Goal: Task Accomplishment & Management: Use online tool/utility

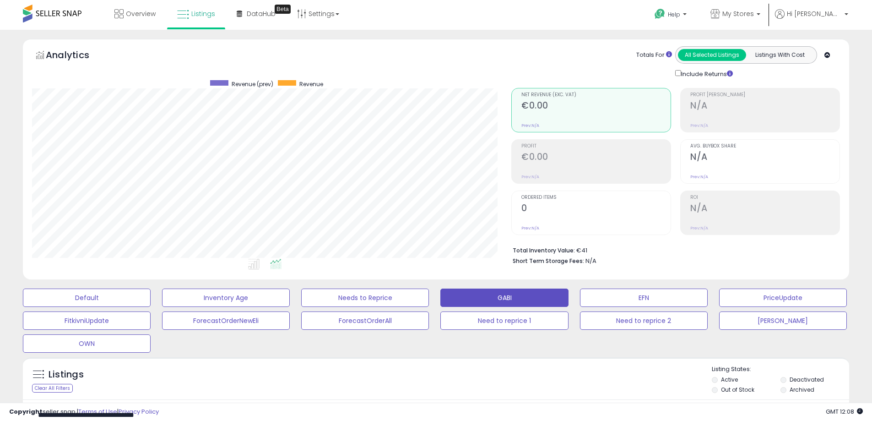
scroll to position [188, 479]
click at [760, 14] on p "My Stores" at bounding box center [735, 14] width 50 height 11
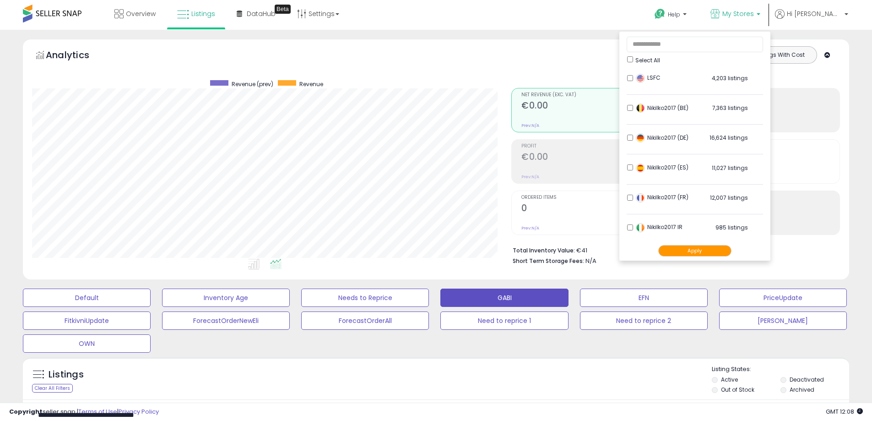
click at [711, 247] on button "Apply" at bounding box center [694, 250] width 73 height 11
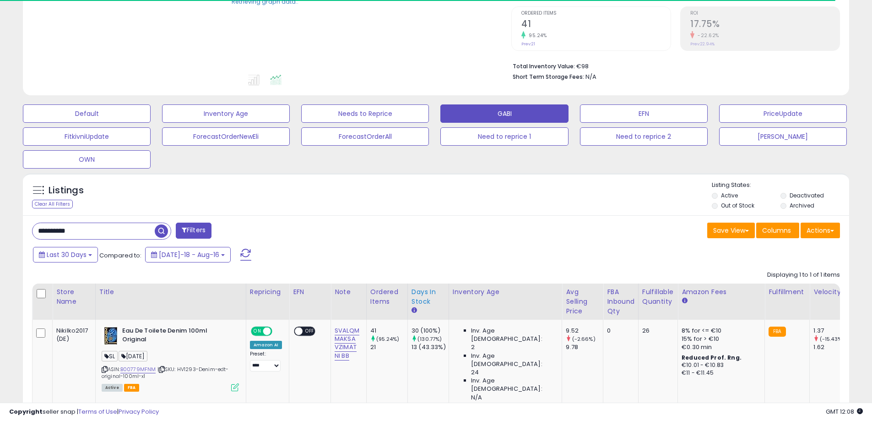
scroll to position [229, 0]
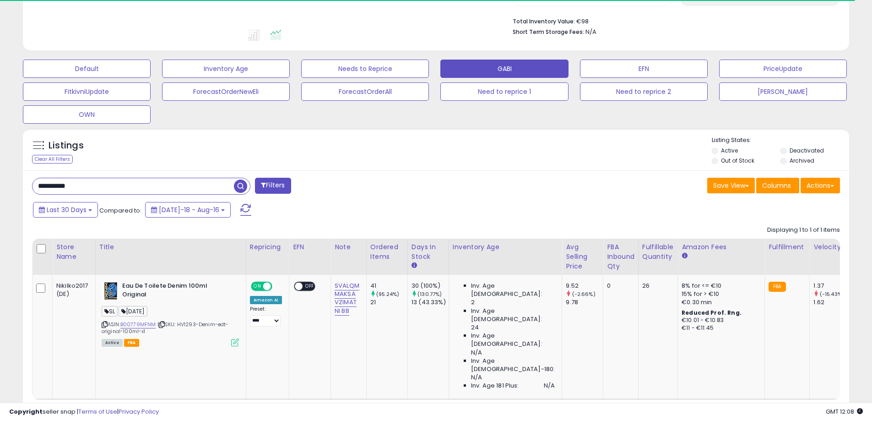
drag, startPoint x: 104, startPoint y: 185, endPoint x: 0, endPoint y: 172, distance: 105.2
click at [0, 172] on div "**********" at bounding box center [436, 135] width 872 height 669
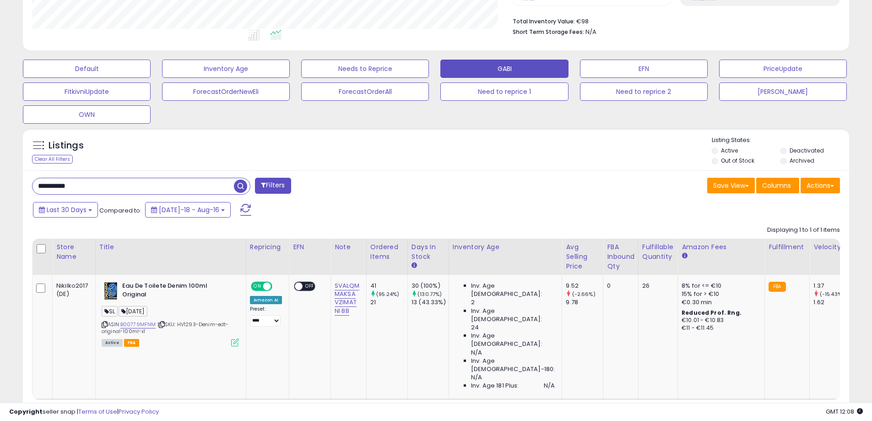
scroll to position [188, 479]
paste input "**********"
type input "**********"
click at [239, 186] on span "button" at bounding box center [240, 185] width 13 height 13
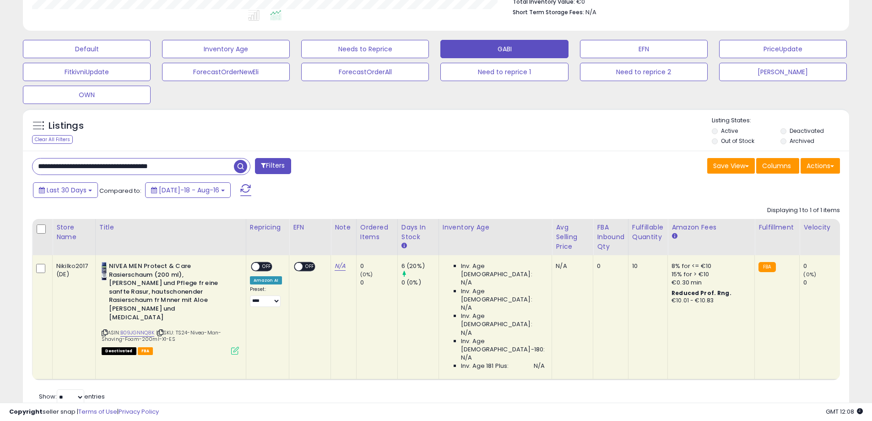
click at [232, 346] on icon at bounding box center [235, 350] width 8 height 8
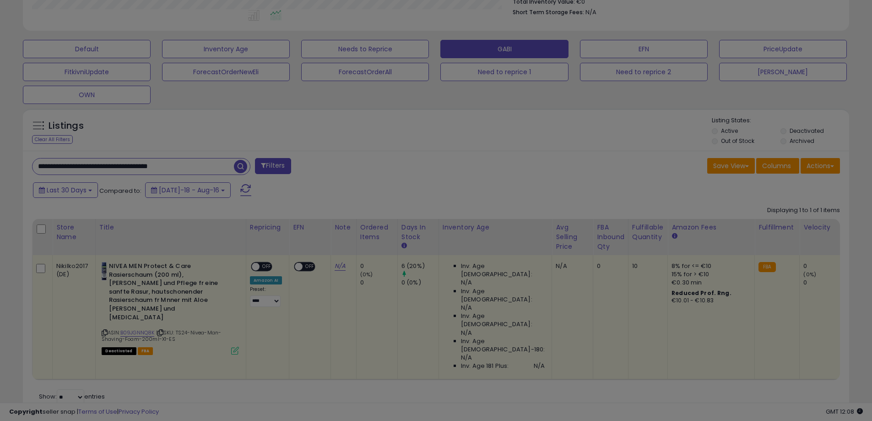
scroll to position [188, 483]
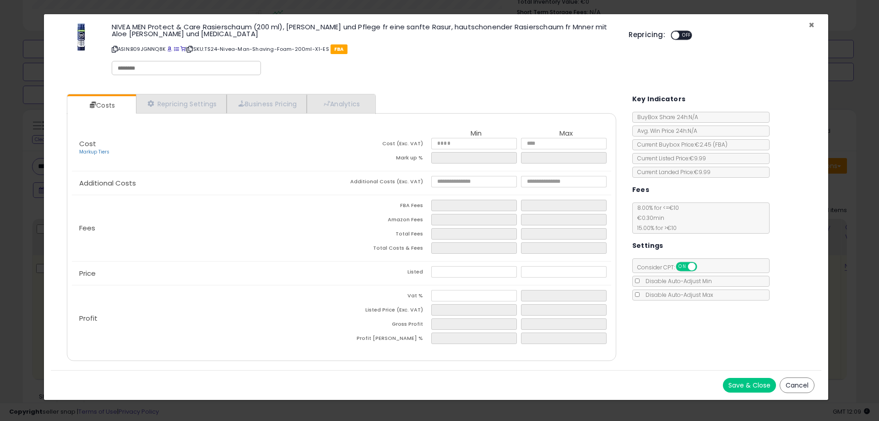
click at [812, 25] on span "×" at bounding box center [811, 24] width 6 height 13
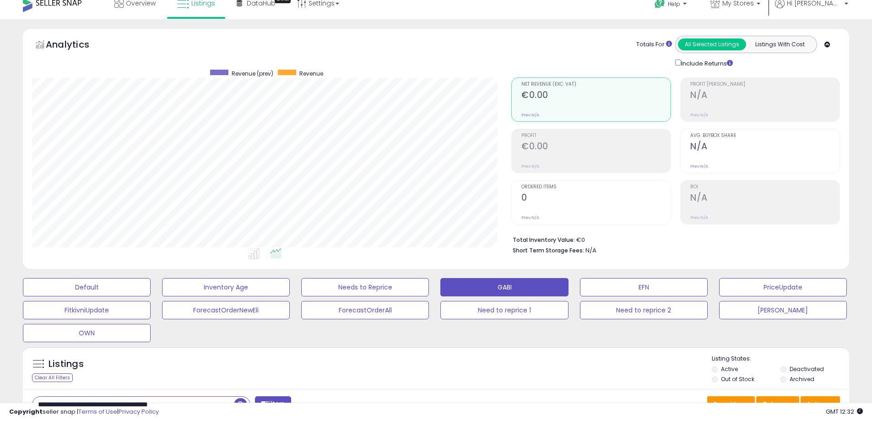
scroll to position [0, 0]
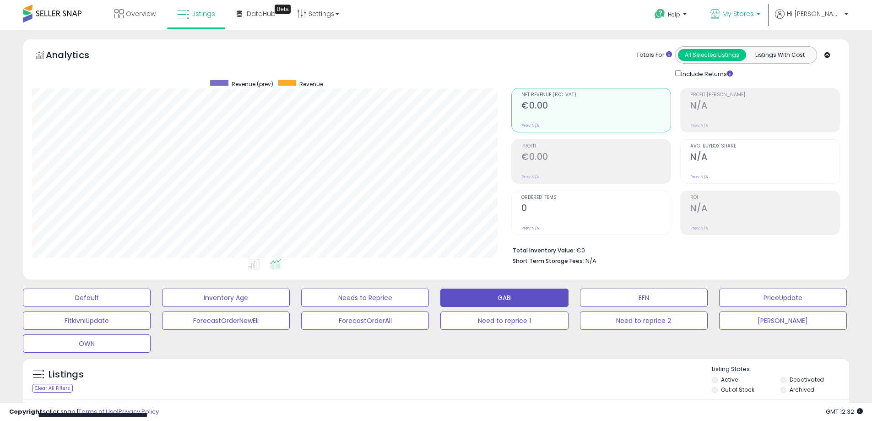
click at [760, 15] on b at bounding box center [759, 16] width 4 height 6
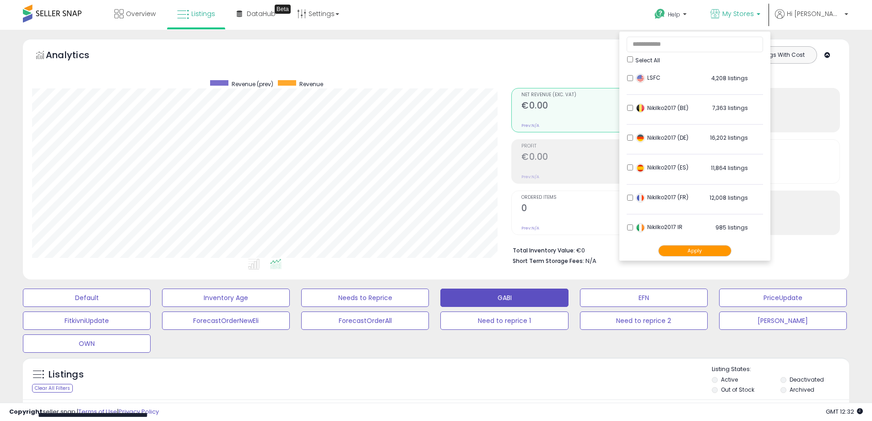
click at [692, 249] on button "Apply" at bounding box center [694, 250] width 73 height 11
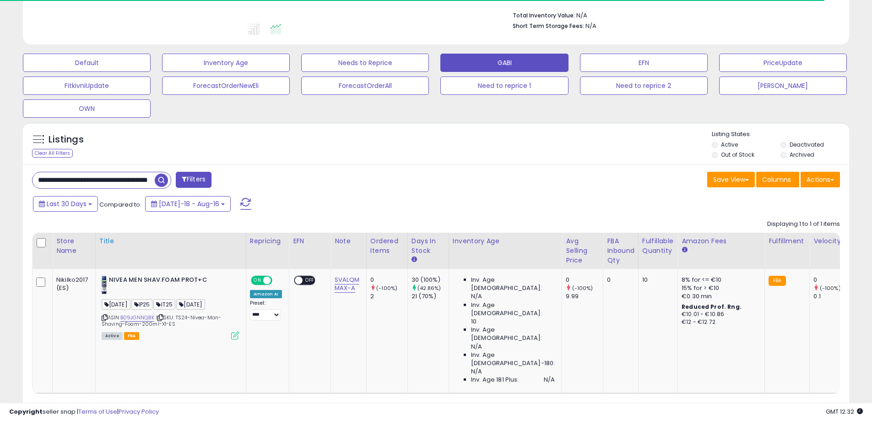
scroll to position [237, 0]
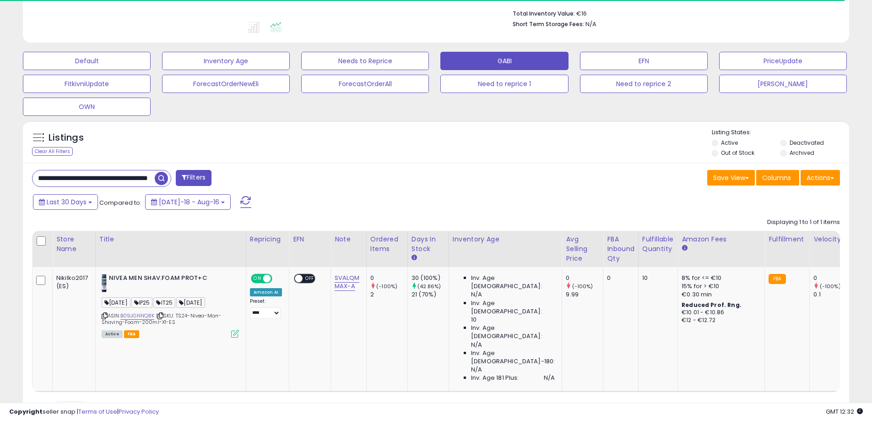
click at [76, 179] on input "**********" at bounding box center [93, 178] width 122 height 16
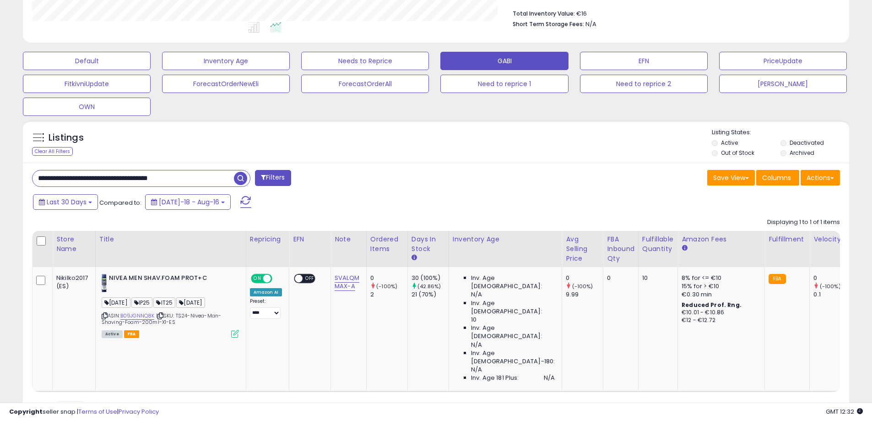
scroll to position [188, 479]
drag, startPoint x: 218, startPoint y: 178, endPoint x: 0, endPoint y: 170, distance: 218.0
click at [0, 170] on div "**********" at bounding box center [436, 127] width 872 height 669
paste input "text"
type input "**********"
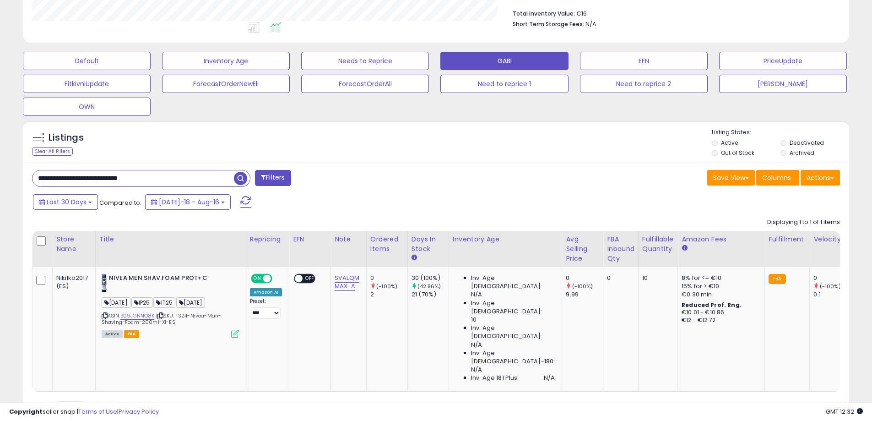
drag, startPoint x: 242, startPoint y: 177, endPoint x: 257, endPoint y: 178, distance: 15.1
click at [241, 177] on span "button" at bounding box center [240, 178] width 13 height 13
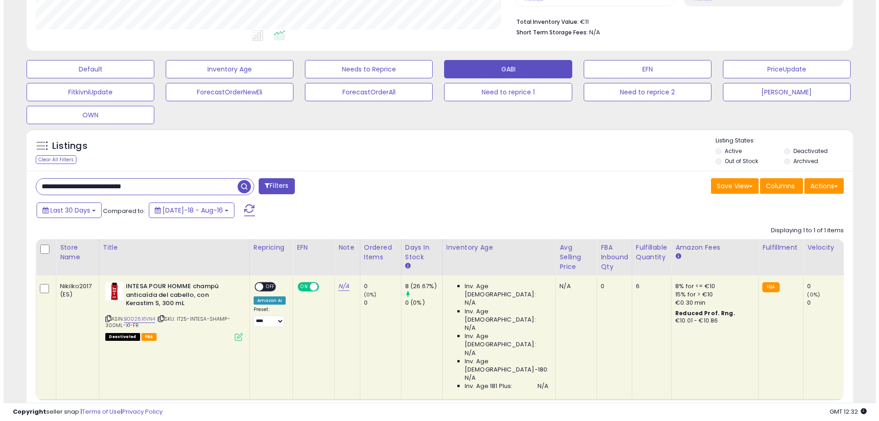
scroll to position [232, 0]
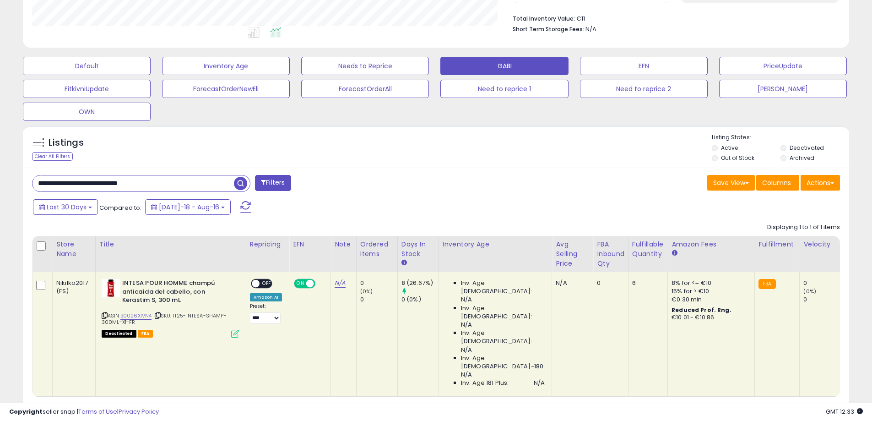
click at [234, 334] on icon at bounding box center [235, 334] width 8 height 8
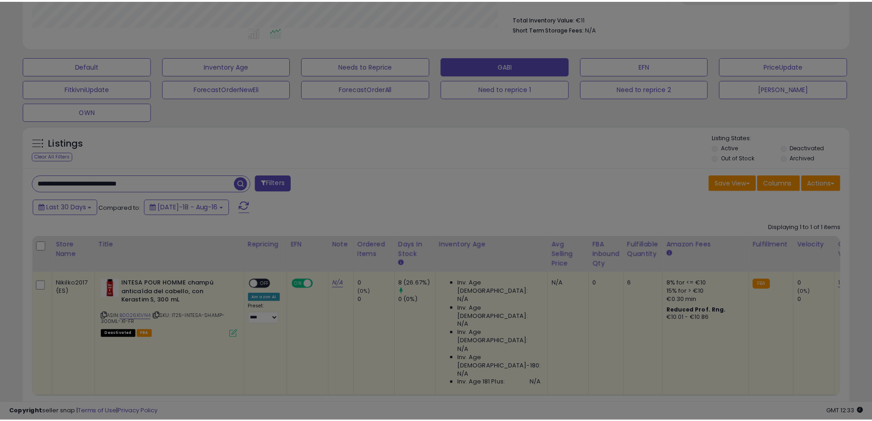
scroll to position [188, 483]
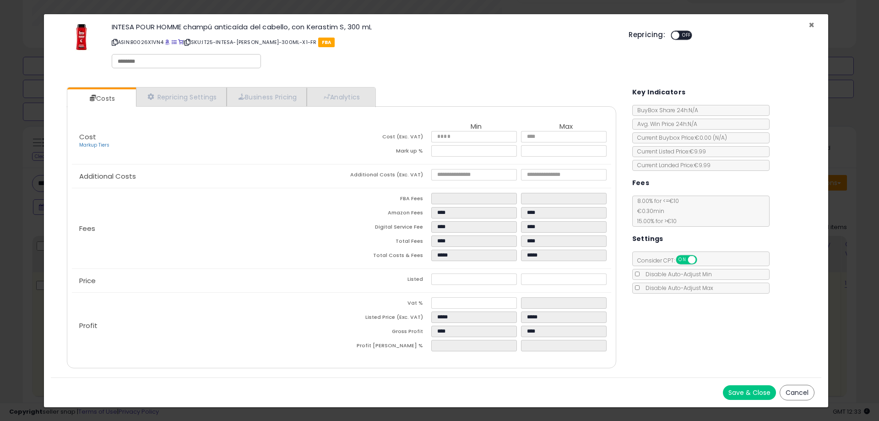
click at [812, 25] on span "×" at bounding box center [811, 24] width 6 height 13
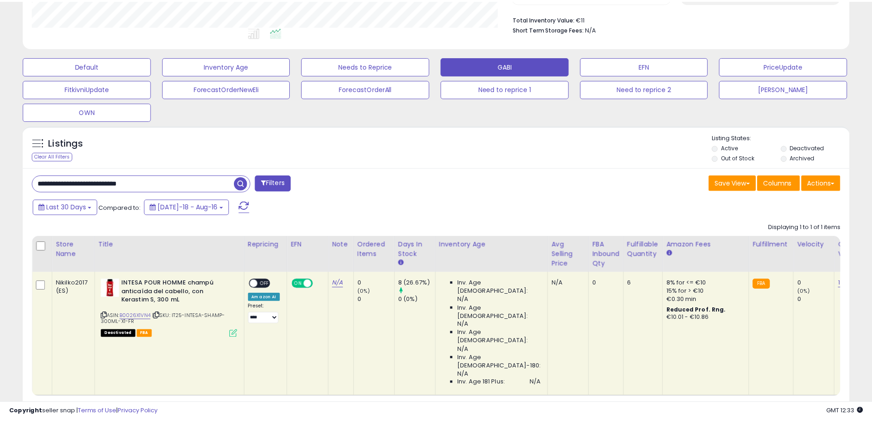
scroll to position [457534, 457242]
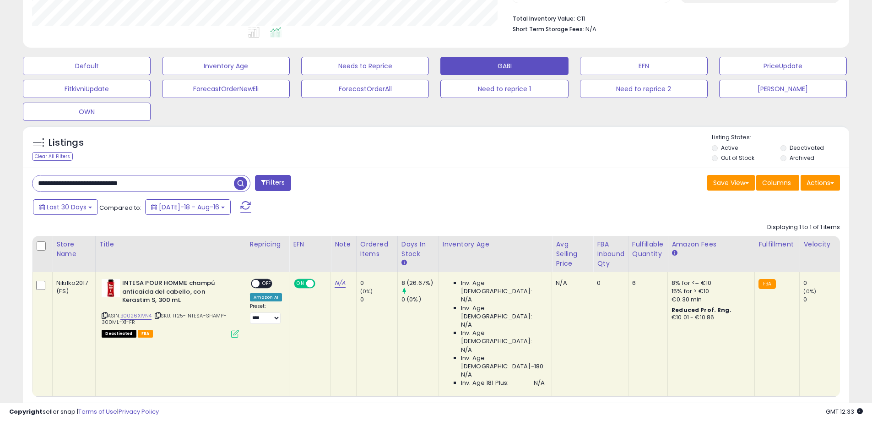
click at [653, 388] on div "Listings Clear All Filters" at bounding box center [436, 283] width 840 height 324
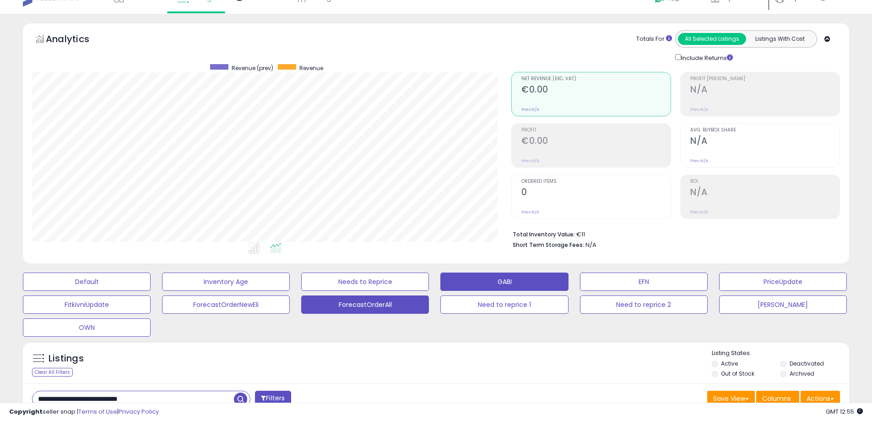
scroll to position [0, 0]
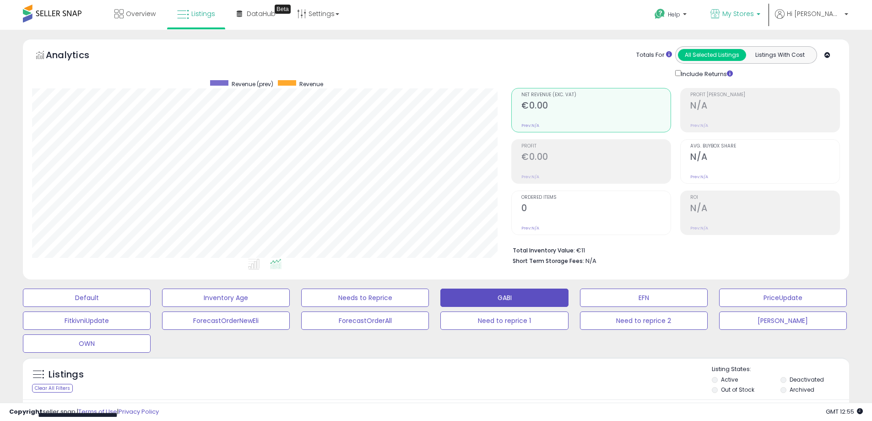
click at [767, 14] on link "My Stores" at bounding box center [736, 15] width 64 height 30
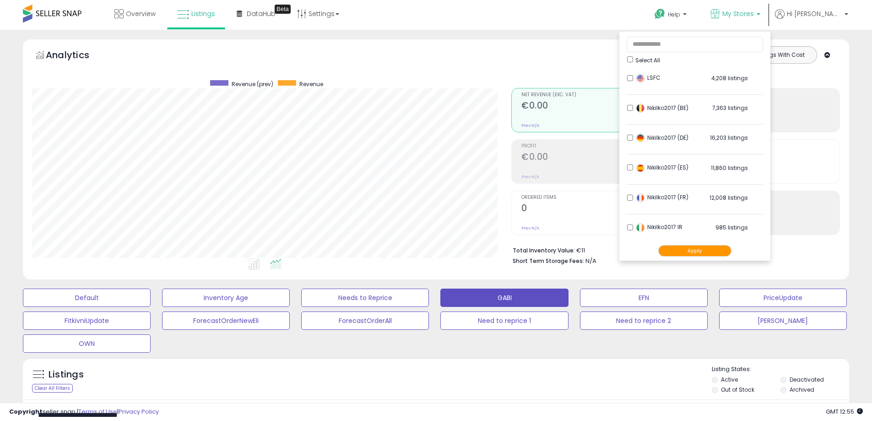
click at [695, 247] on button "Apply" at bounding box center [694, 250] width 73 height 11
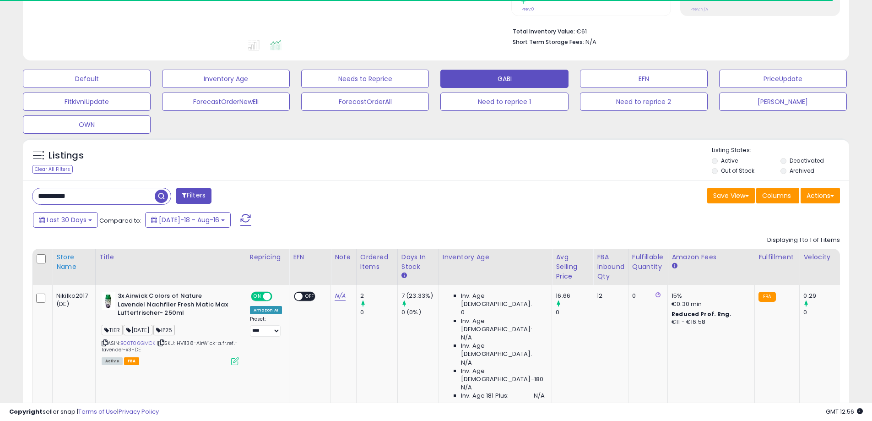
scroll to position [246, 0]
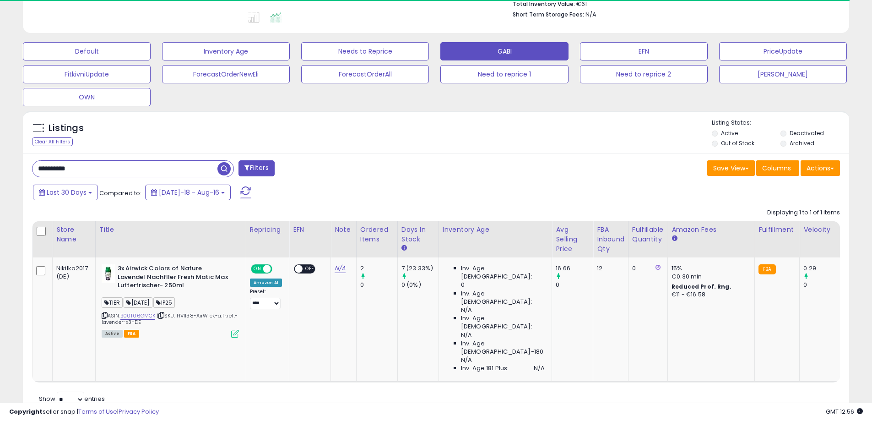
drag, startPoint x: 104, startPoint y: 166, endPoint x: 0, endPoint y: 159, distance: 104.1
click at [0, 159] on div "**********" at bounding box center [436, 117] width 872 height 669
paste input "**********"
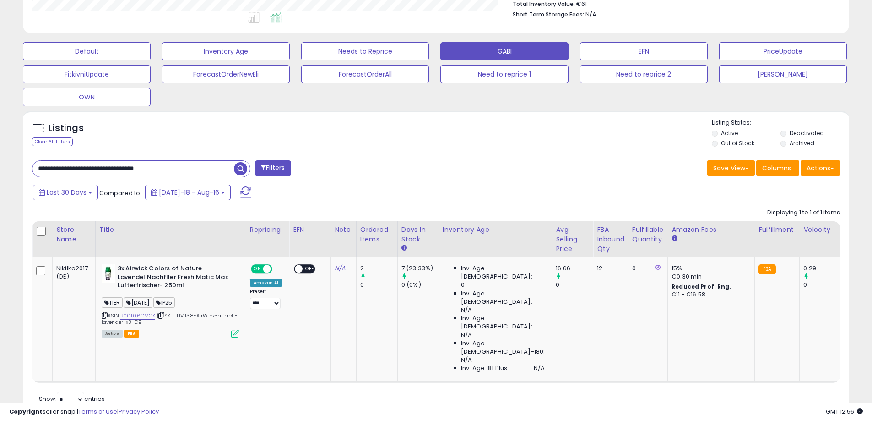
scroll to position [188, 479]
click at [242, 171] on span "button" at bounding box center [240, 168] width 13 height 13
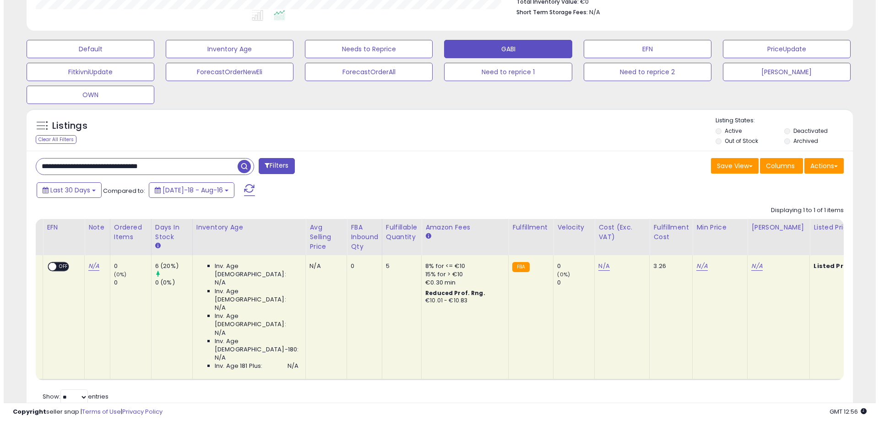
scroll to position [0, 0]
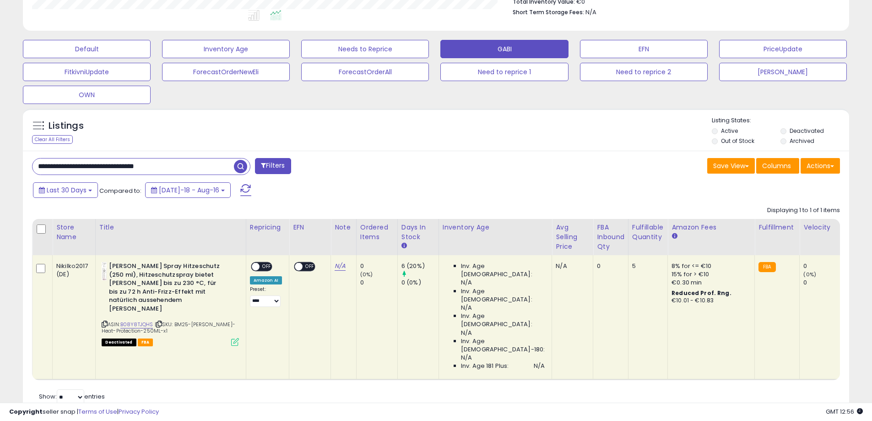
click at [237, 338] on icon at bounding box center [235, 342] width 8 height 8
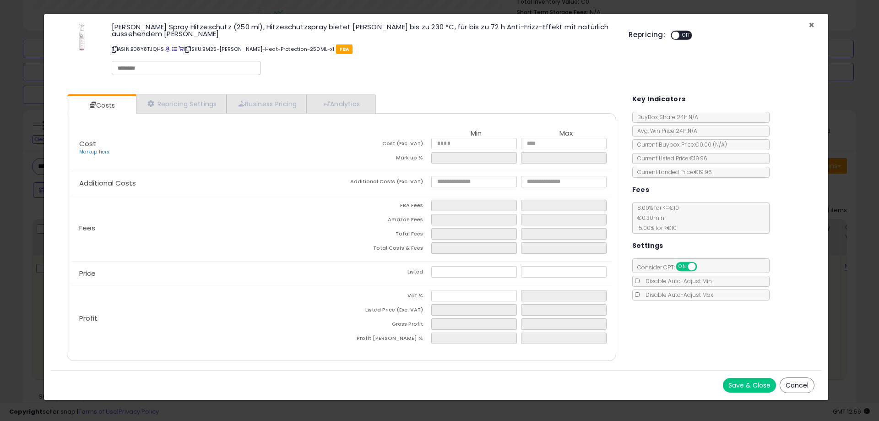
click at [811, 24] on span "×" at bounding box center [811, 24] width 6 height 13
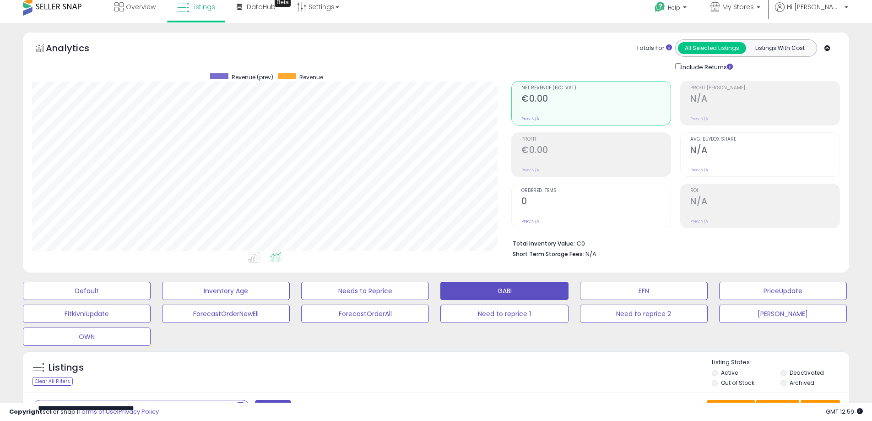
scroll to position [0, 0]
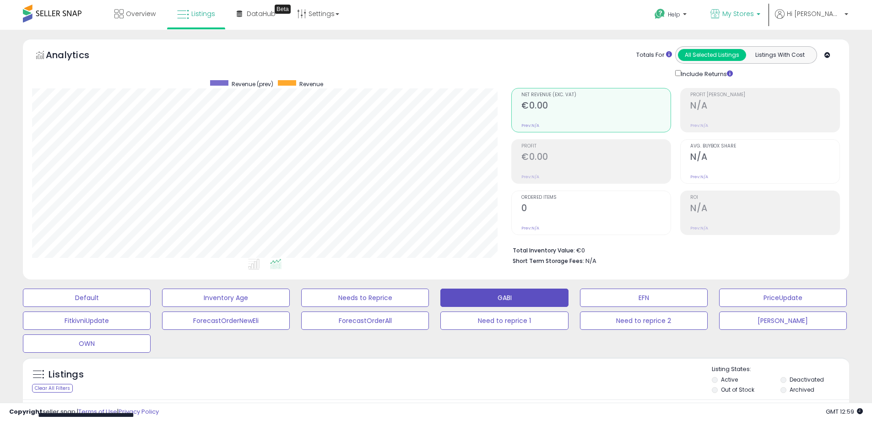
click at [760, 14] on b at bounding box center [759, 16] width 4 height 6
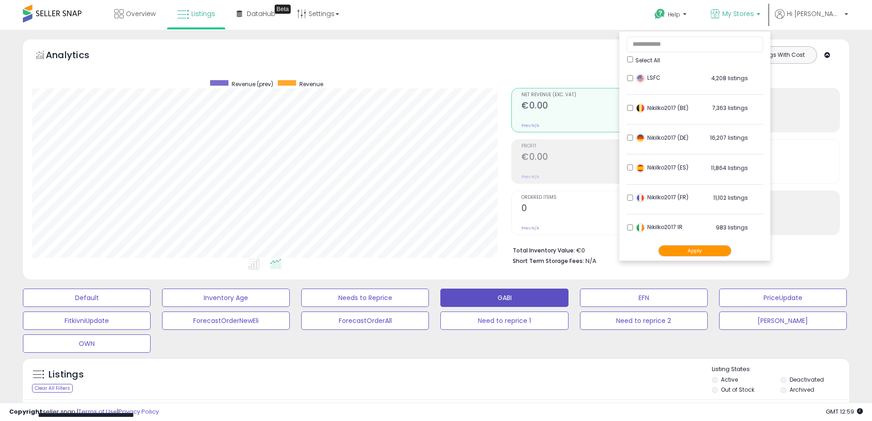
click at [866, 161] on div "**********" at bounding box center [436, 357] width 863 height 637
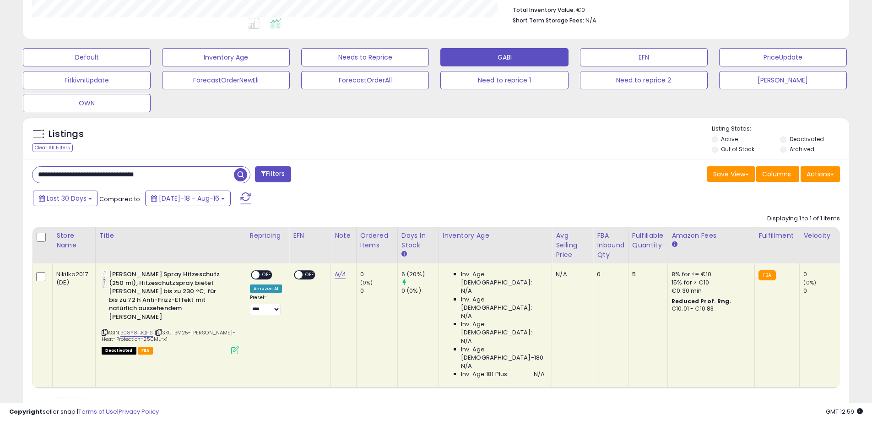
scroll to position [242, 0]
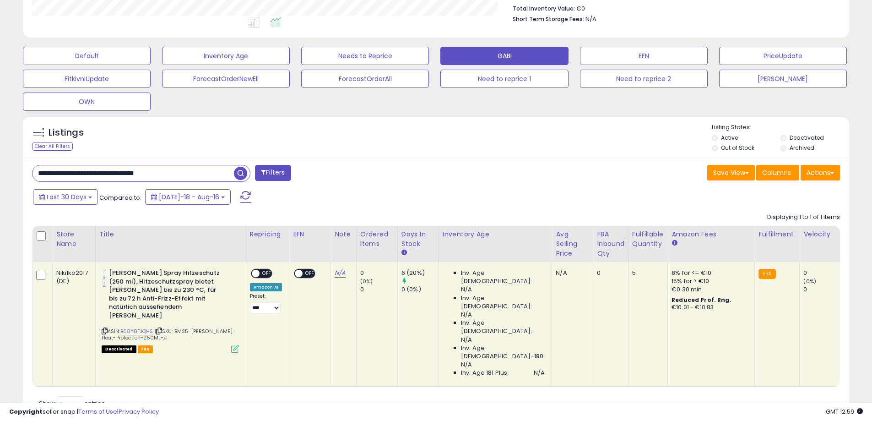
drag, startPoint x: 195, startPoint y: 174, endPoint x: 59, endPoint y: 142, distance: 140.1
click at [0, 130] on div "**********" at bounding box center [436, 122] width 872 height 669
paste input "text"
type input "**********"
drag, startPoint x: 240, startPoint y: 173, endPoint x: 382, endPoint y: 157, distance: 142.7
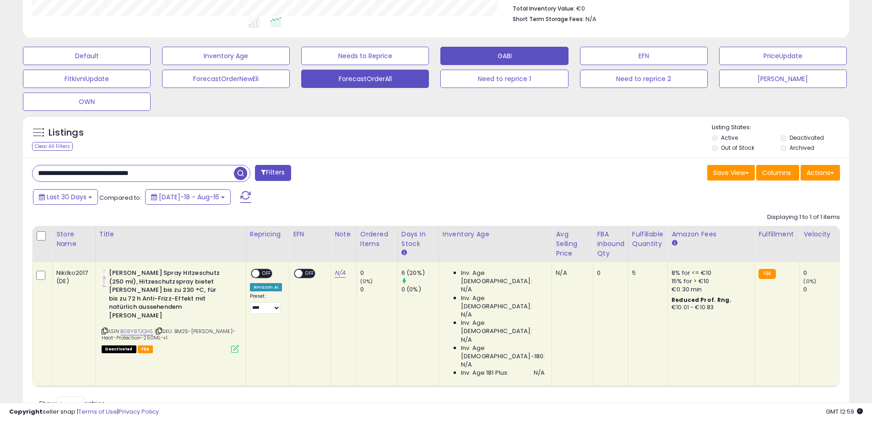
click at [241, 173] on span "button" at bounding box center [240, 173] width 13 height 13
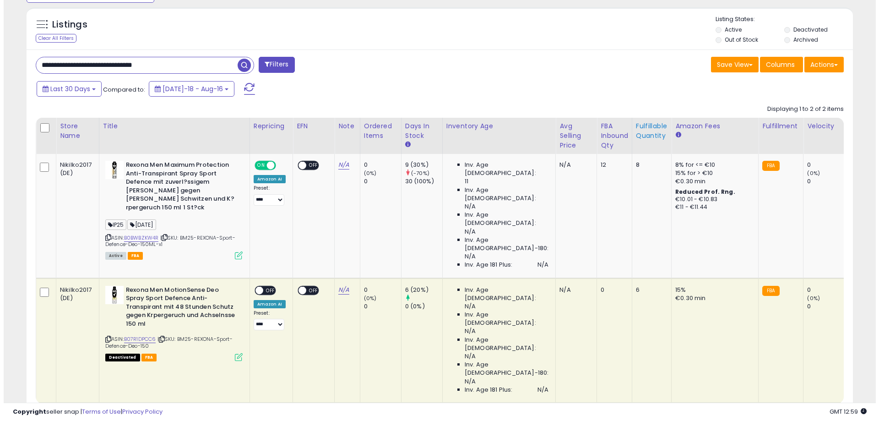
scroll to position [352, 0]
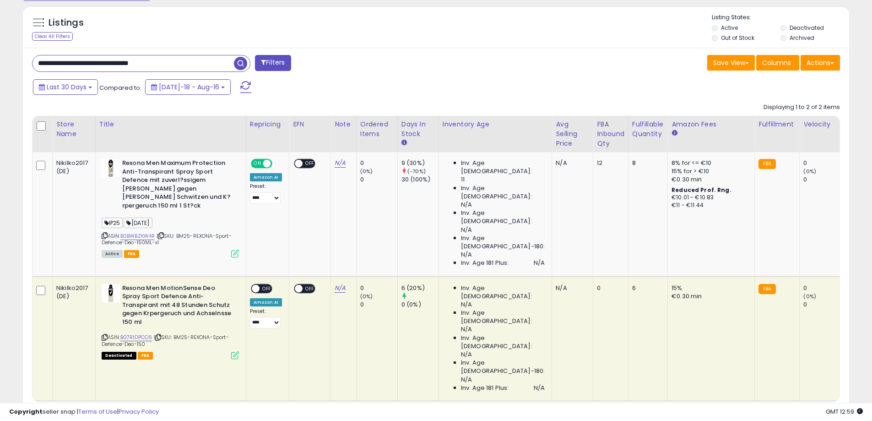
click at [233, 351] on icon at bounding box center [235, 355] width 8 height 8
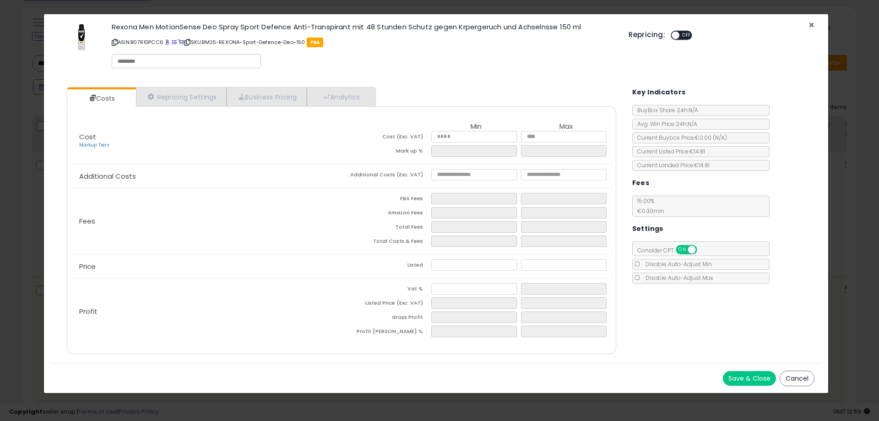
click at [809, 25] on span "×" at bounding box center [811, 24] width 6 height 13
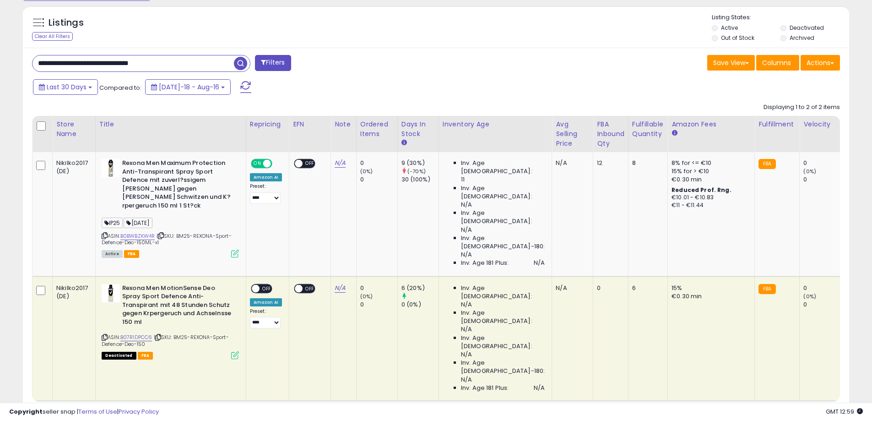
scroll to position [457534, 457242]
